Goal: Information Seeking & Learning: Learn about a topic

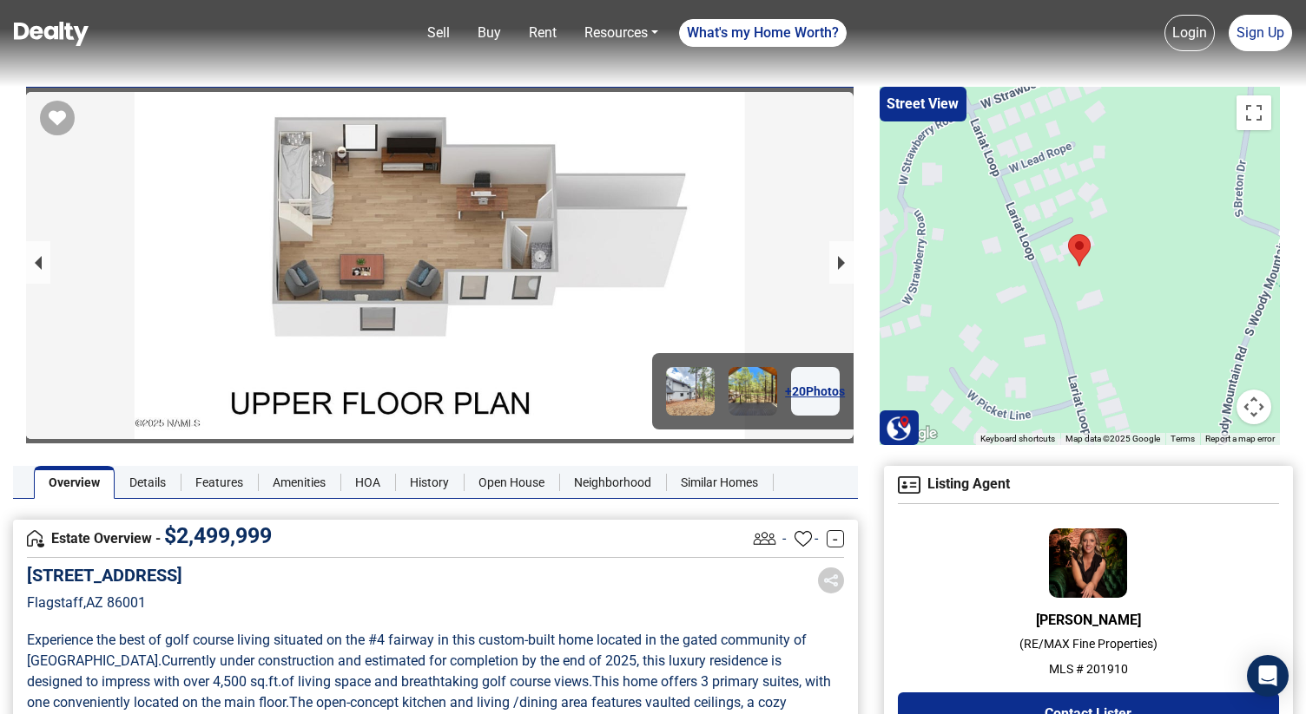
scroll to position [135, 0]
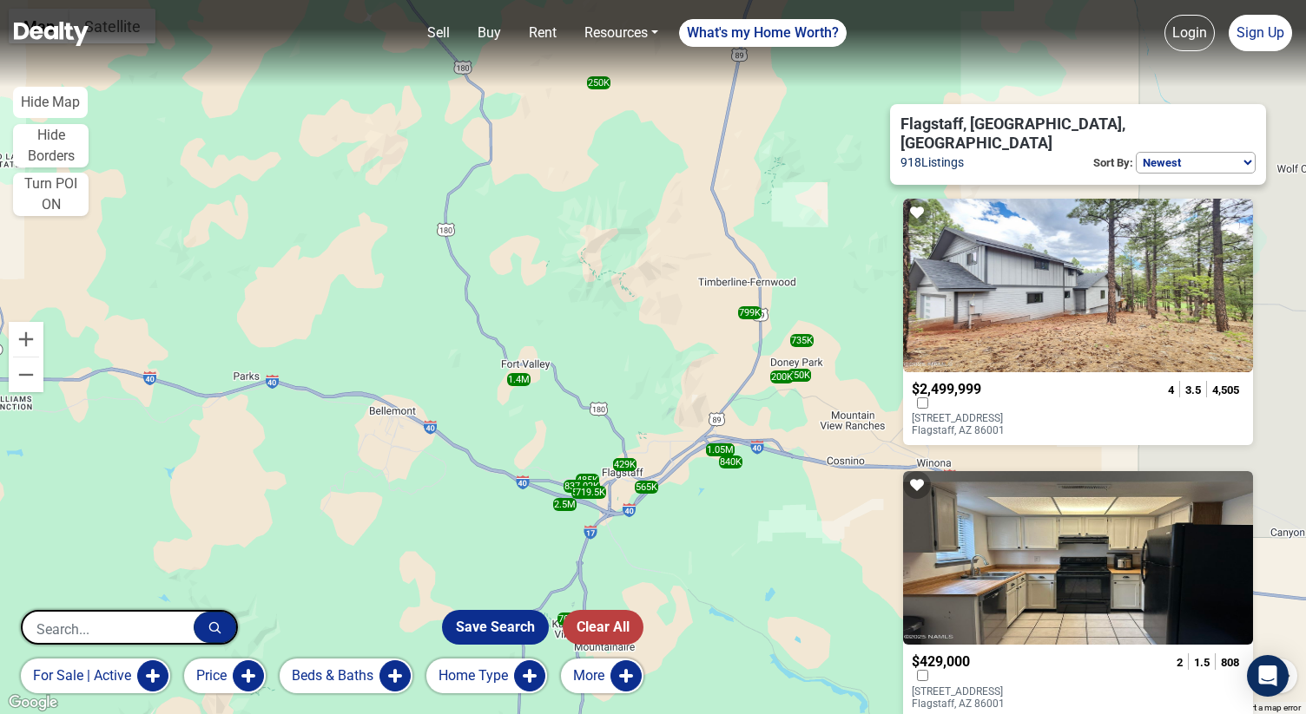
select select "newest"
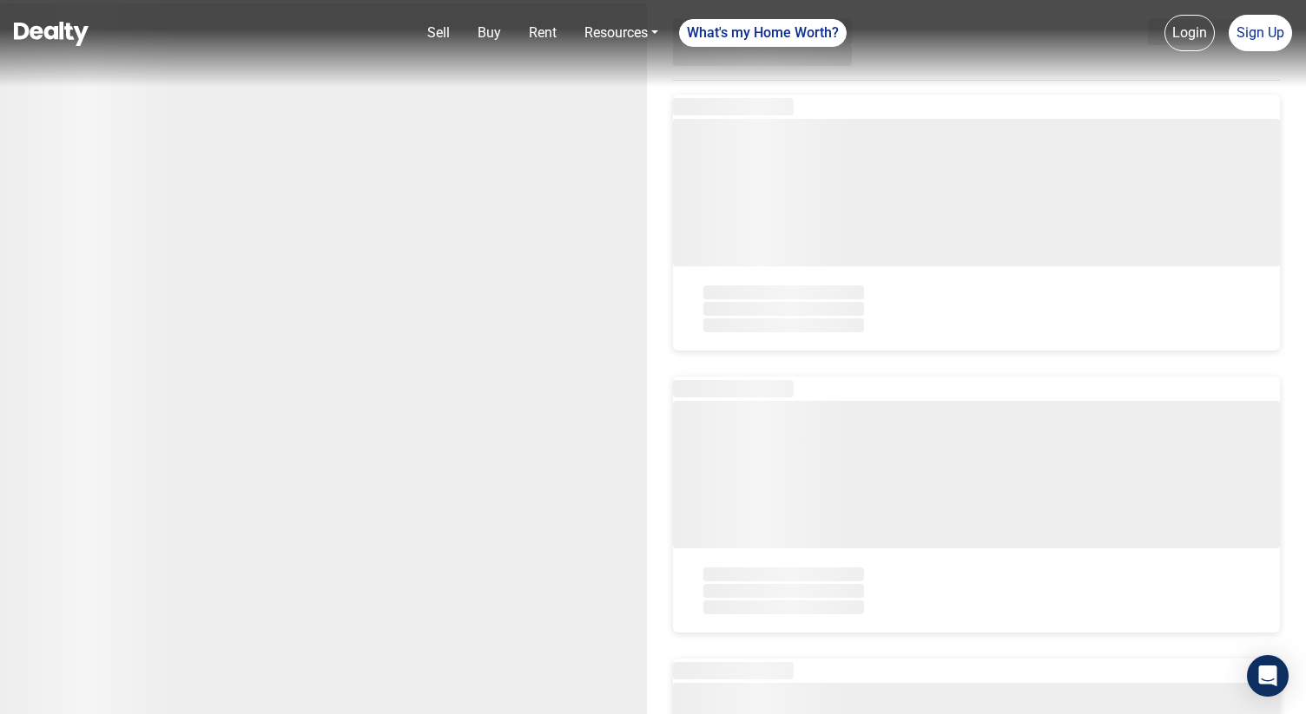
select select "newest"
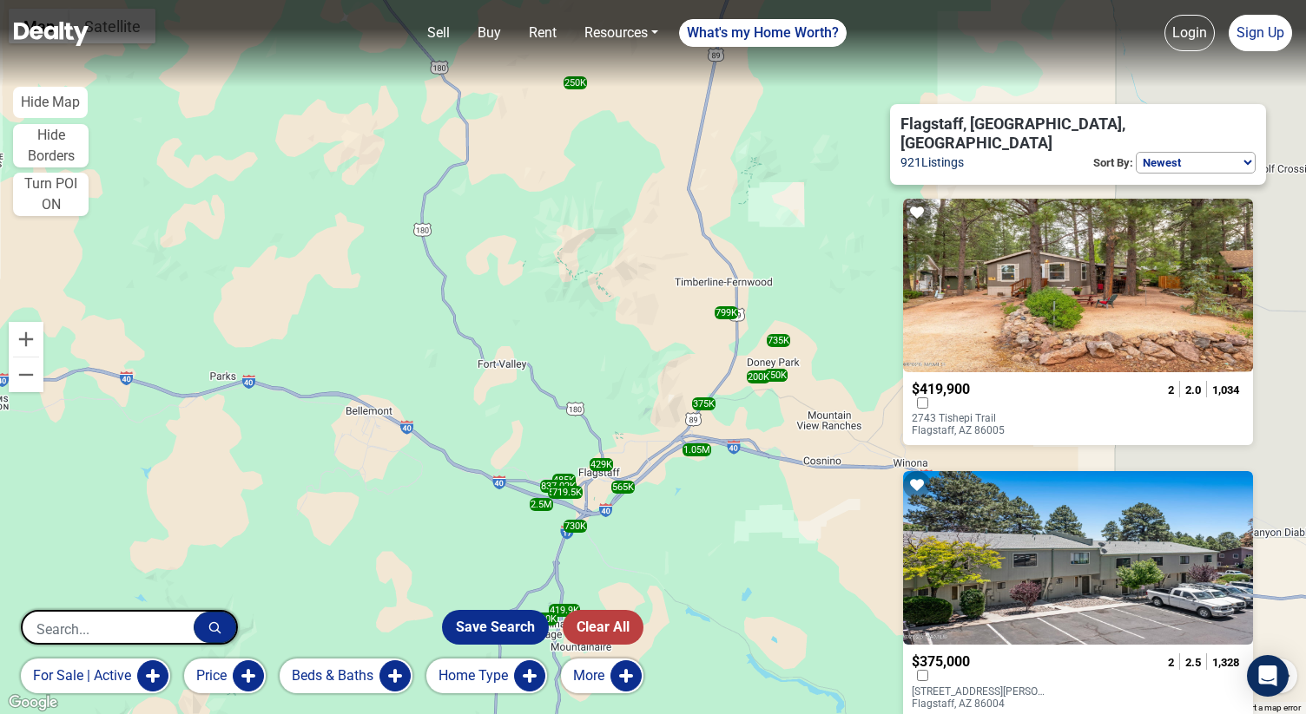
click at [147, 669] on button "for sale | active" at bounding box center [95, 676] width 149 height 35
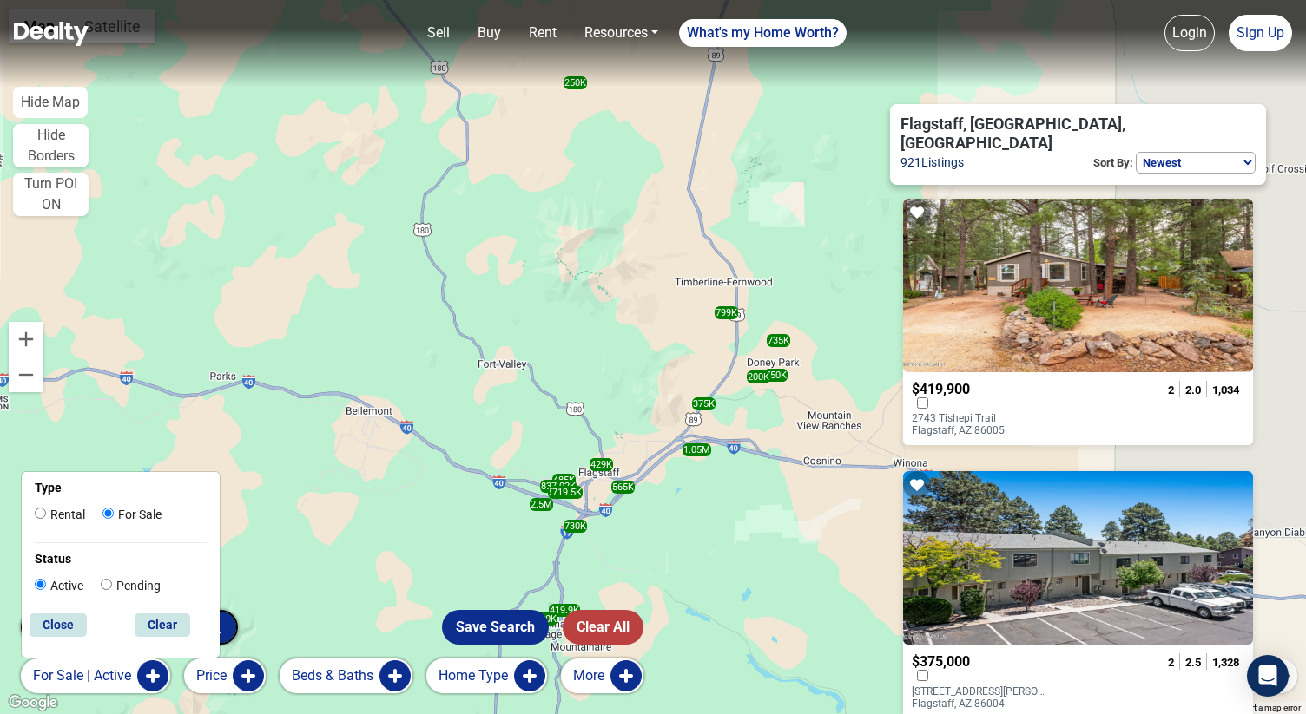
click at [71, 510] on label "Rental" at bounding box center [60, 515] width 50 height 18
click at [46, 510] on input "Rental" at bounding box center [40, 513] width 11 height 11
radio input "true"
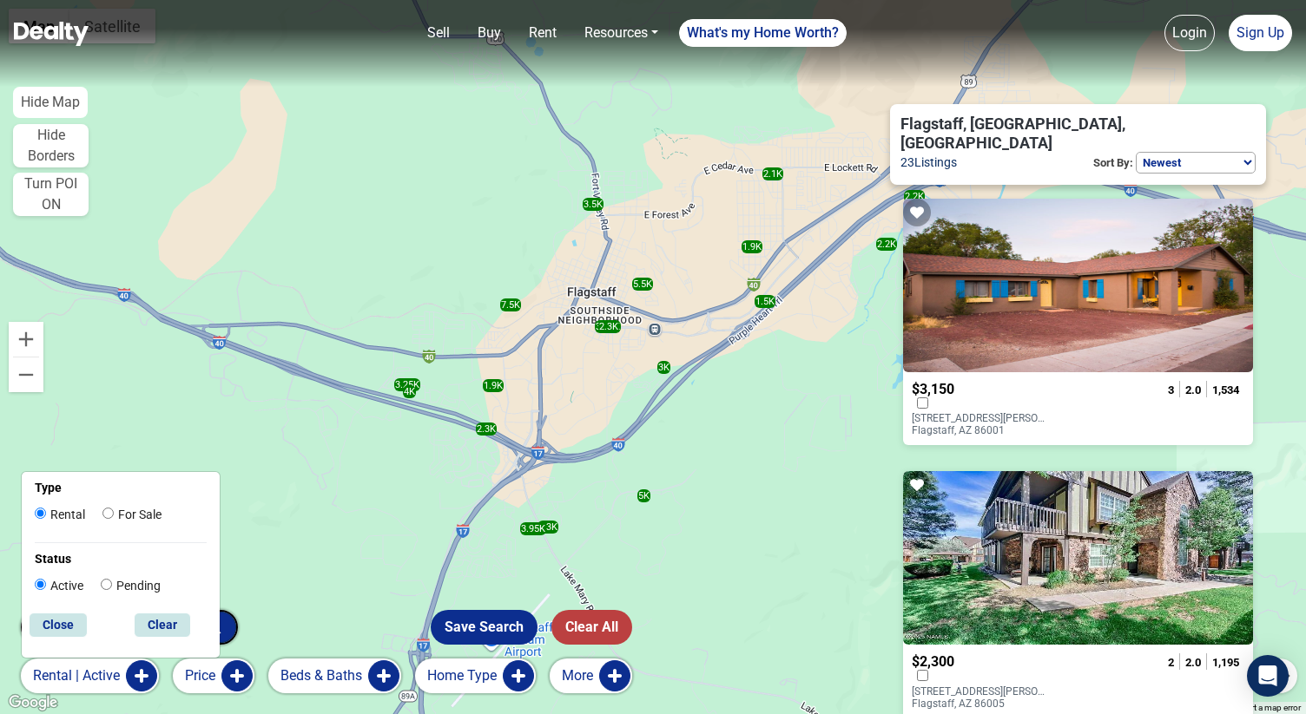
click at [120, 520] on label "For Sale" at bounding box center [131, 515] width 59 height 18
click at [114, 519] on input "For Sale" at bounding box center [107, 513] width 11 height 11
radio input "true"
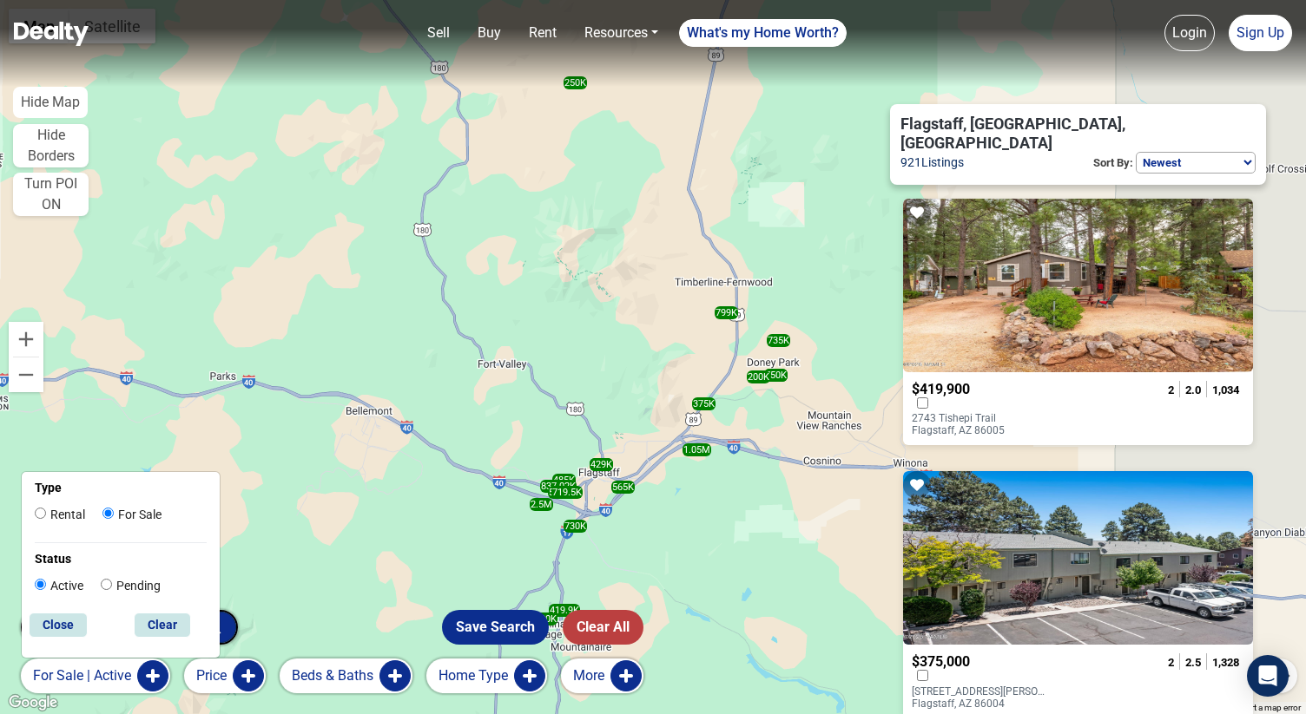
click at [997, 670] on div at bounding box center [986, 678] width 149 height 16
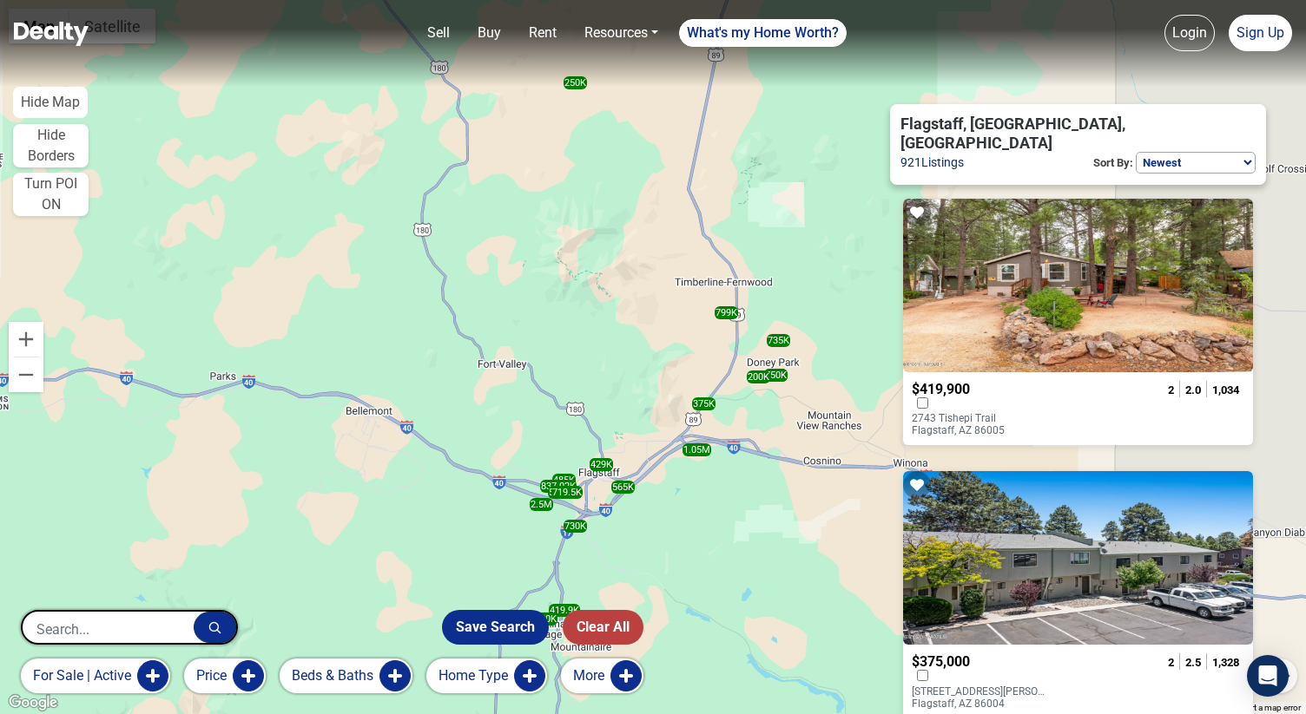
click at [1156, 152] on select "Homes for you Price (Low to High) Price (High to Low) Newest" at bounding box center [1195, 163] width 120 height 22
select select "default"
click at [1135, 152] on select "Homes for you Price (Low to High) Price (High to Low) Newest" at bounding box center [1195, 163] width 120 height 22
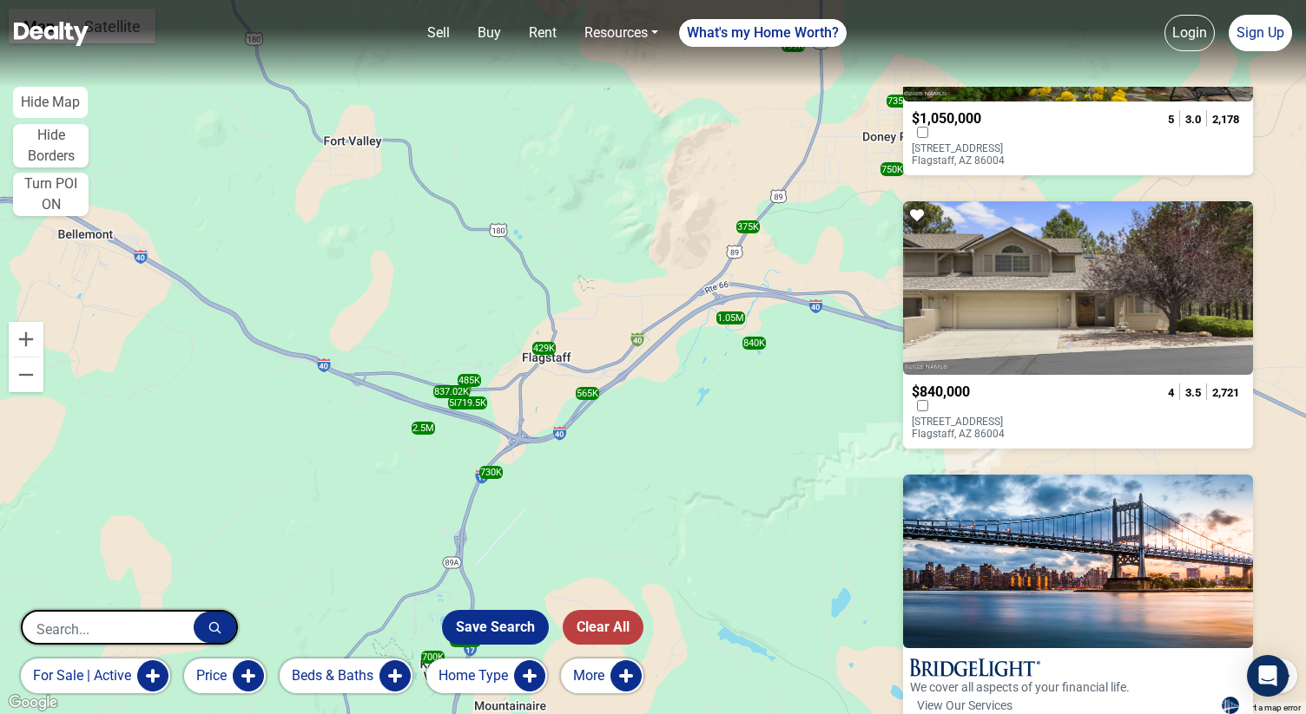
scroll to position [4983, 0]
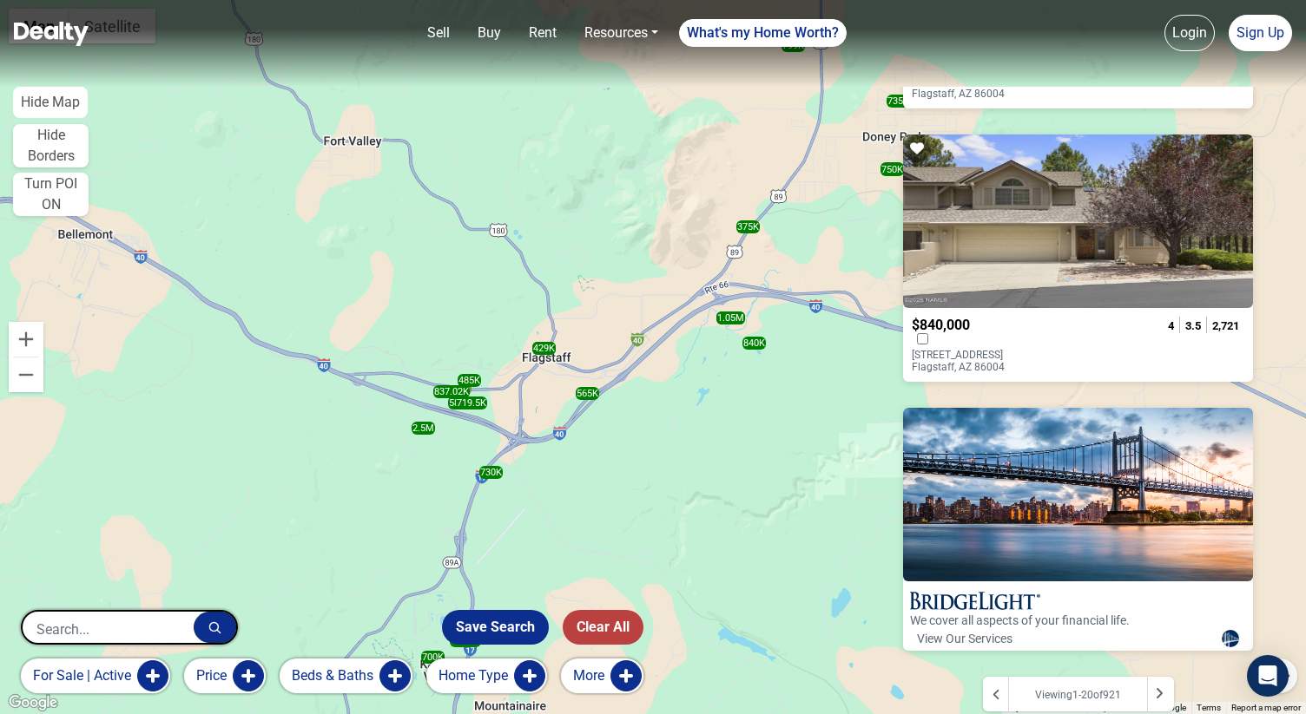
click at [1163, 687] on icon at bounding box center [1159, 694] width 9 height 14
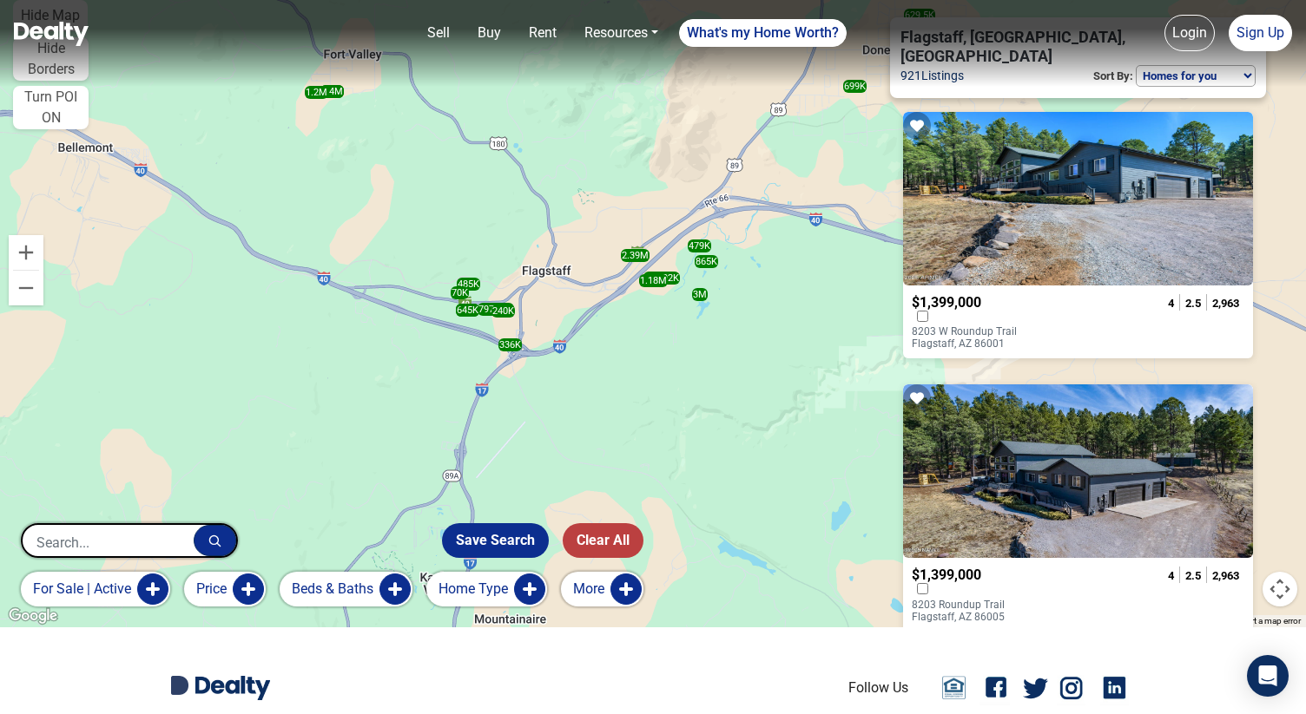
click at [981, 294] on span "$1,399,000" at bounding box center [946, 302] width 69 height 16
click at [977, 567] on span "$1,399,000" at bounding box center [946, 575] width 69 height 16
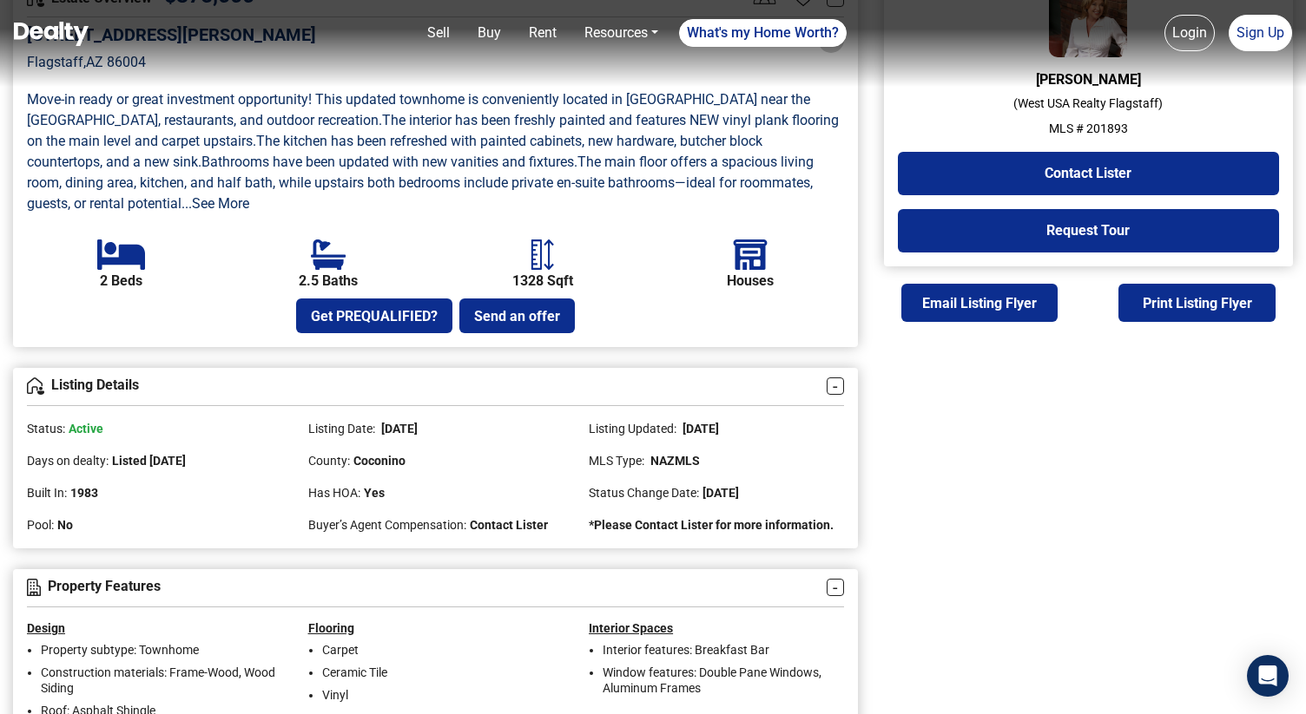
scroll to position [786, 0]
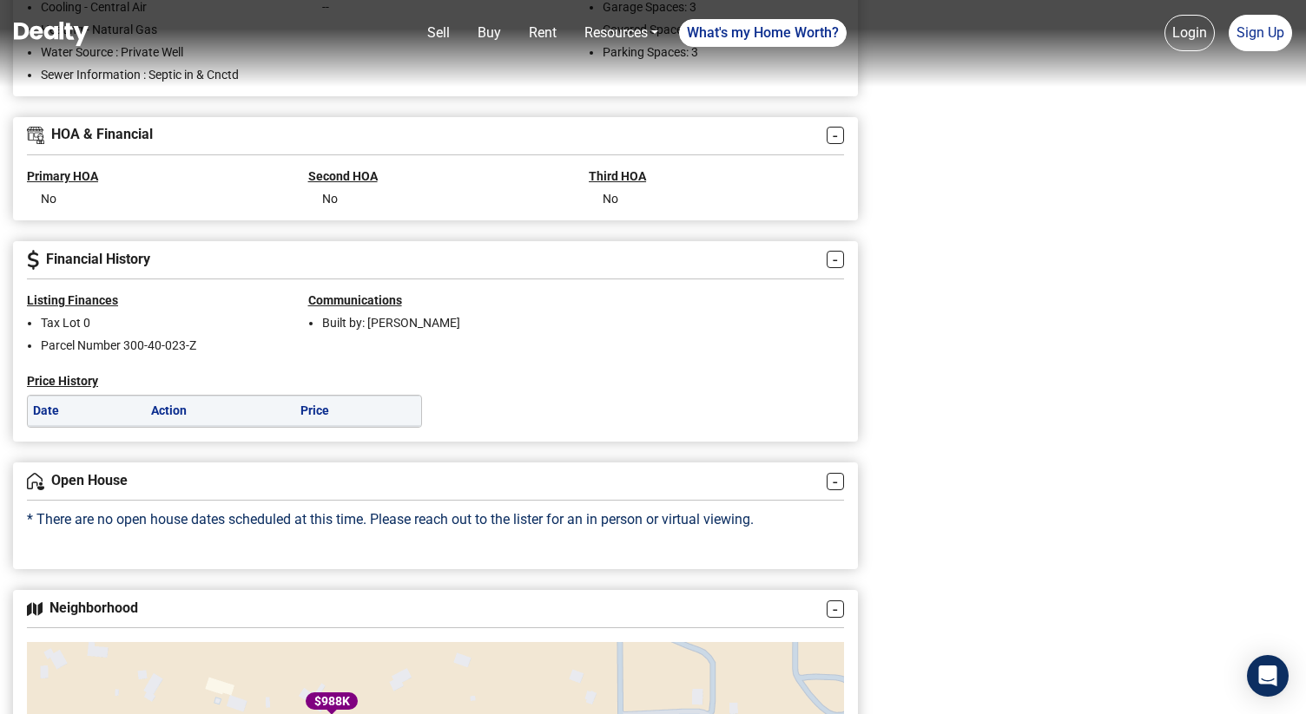
scroll to position [1434, 0]
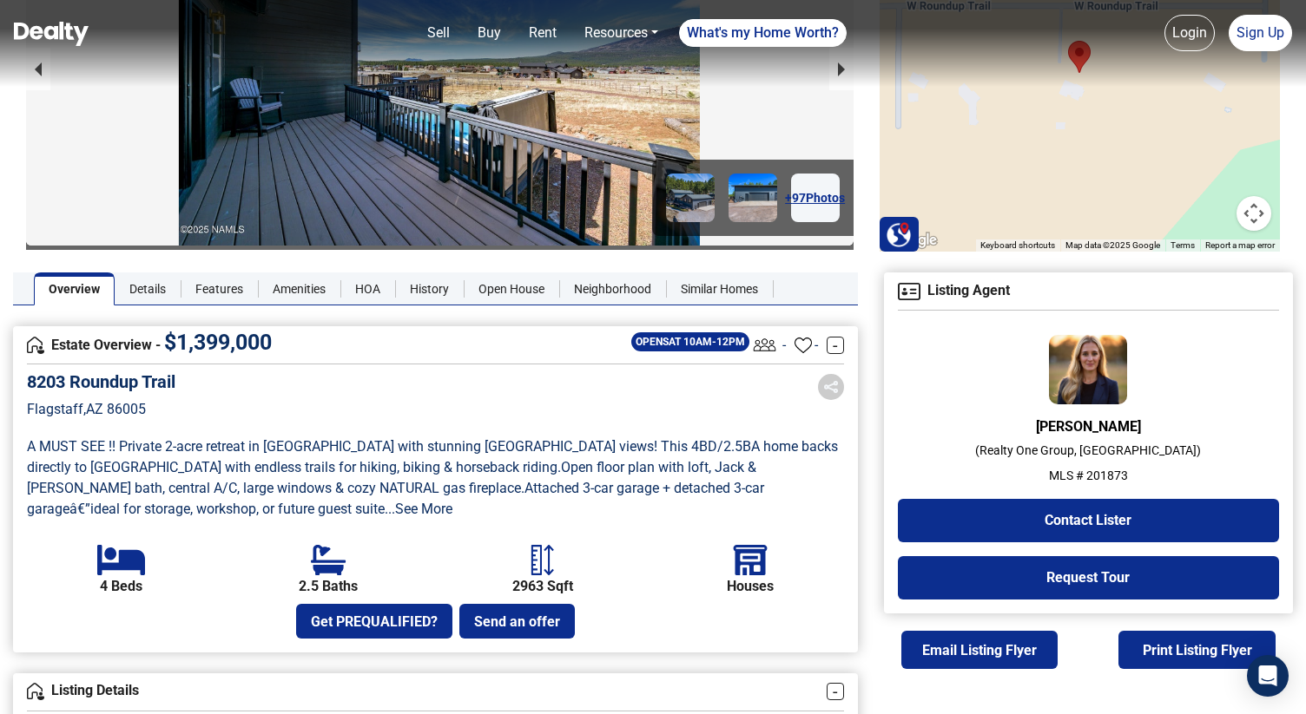
scroll to position [193, 0]
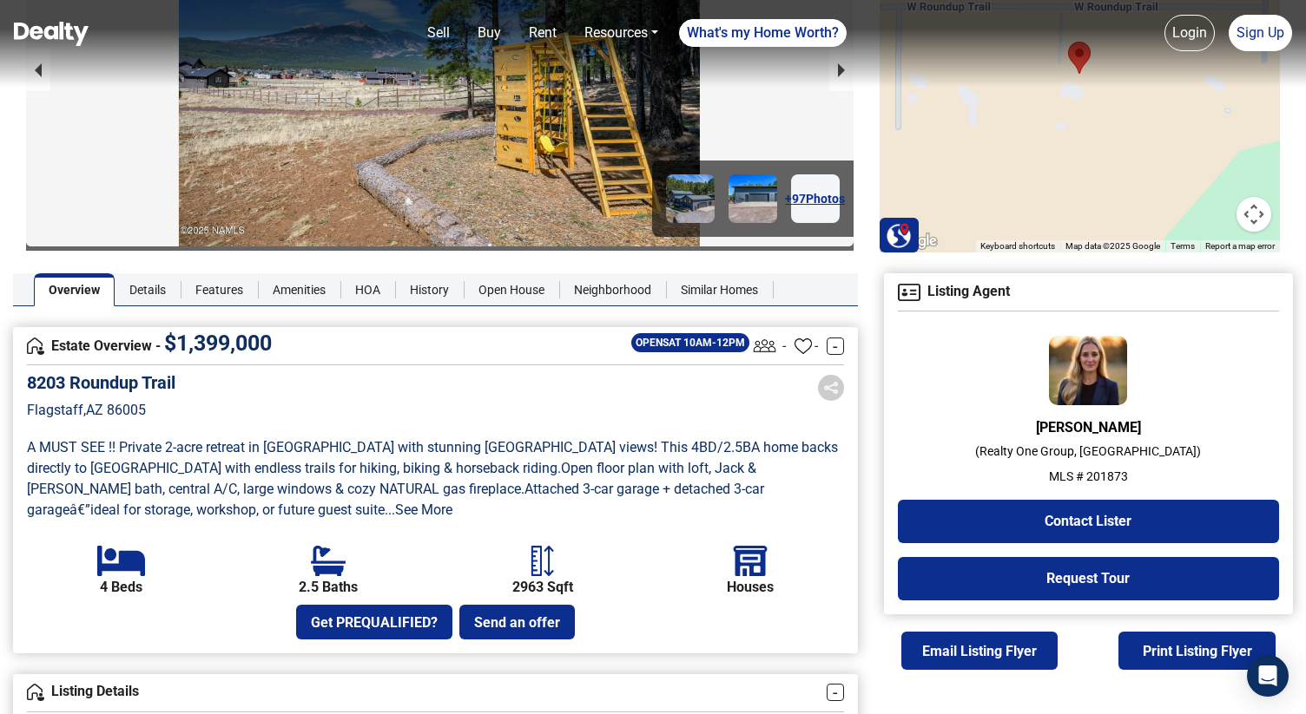
click at [1106, 474] on p "MLS # 201873" at bounding box center [1088, 477] width 381 height 18
copy p "201873"
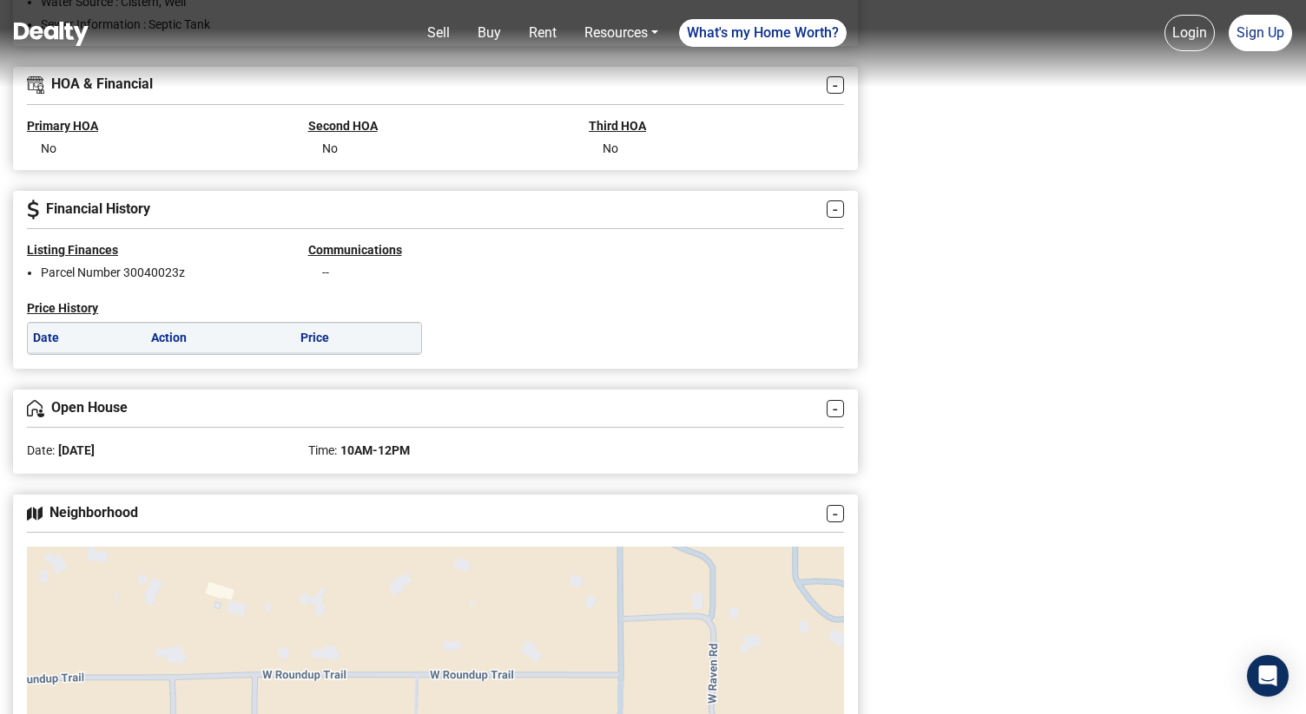
scroll to position [1714, 0]
